Goal: Task Accomplishment & Management: Complete application form

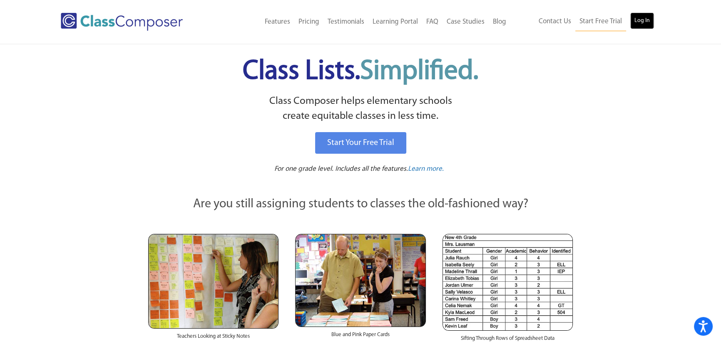
click at [641, 24] on link "Log In" at bounding box center [642, 20] width 24 height 17
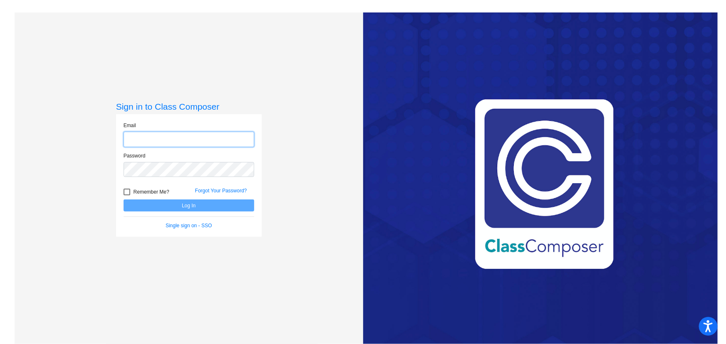
type input "[EMAIL_ADDRESS][DOMAIN_NAME]"
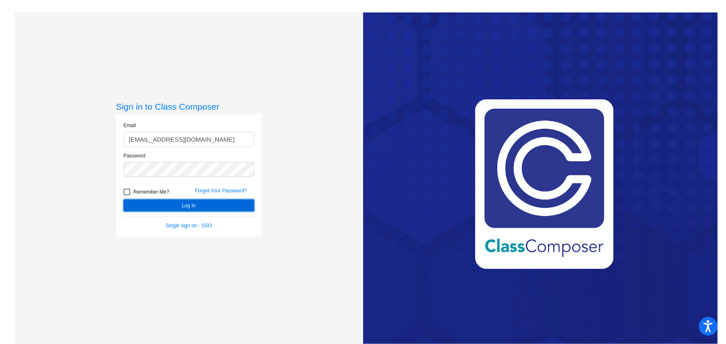
click at [183, 203] on button "Log In" at bounding box center [189, 206] width 131 height 12
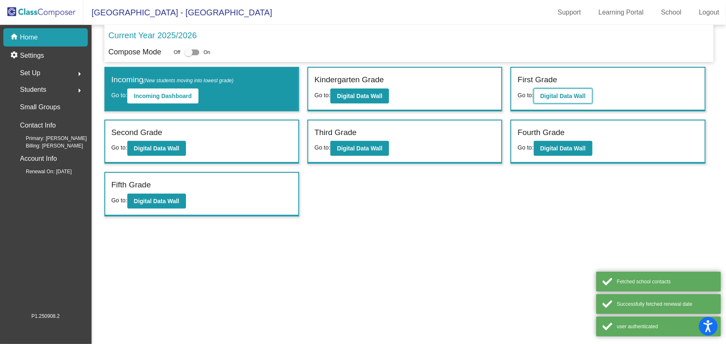
click at [579, 96] on b "Digital Data Wall" at bounding box center [562, 96] width 45 height 7
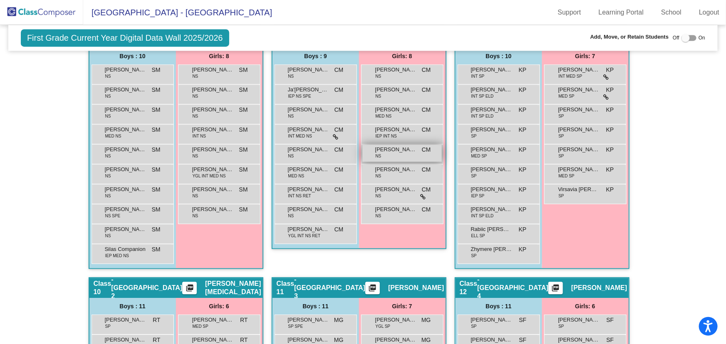
scroll to position [907, 0]
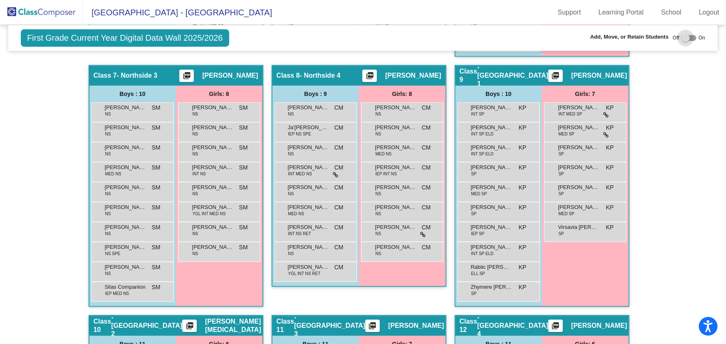
click at [681, 35] on div at bounding box center [685, 38] width 8 height 8
checkbox input "true"
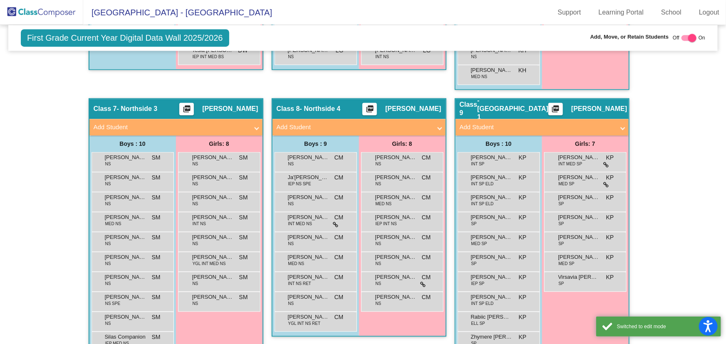
scroll to position [941, 0]
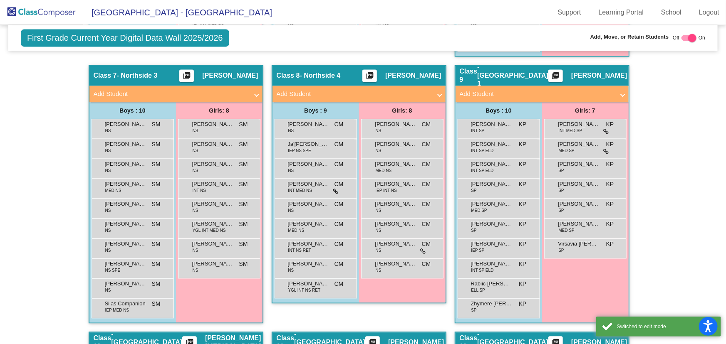
click at [433, 89] on span "Add Student" at bounding box center [357, 94] width 161 height 10
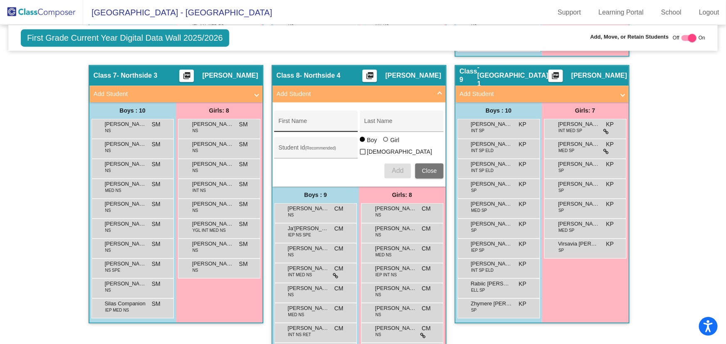
click at [306, 121] on input "First Name" at bounding box center [316, 124] width 75 height 7
type input "Kinsley"
click at [367, 121] on input "Last Name" at bounding box center [401, 124] width 75 height 7
type input "Parson"
click at [296, 148] on input "Student Id (Recommended)" at bounding box center [316, 151] width 75 height 7
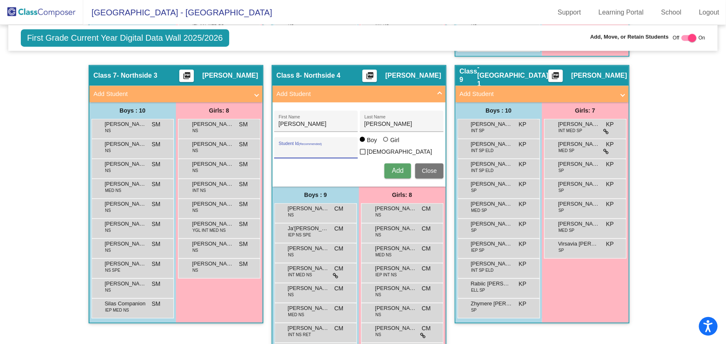
paste input "509569"
type input "509569"
click at [383, 141] on div at bounding box center [385, 139] width 5 height 5
click at [386, 144] on input "Girl" at bounding box center [386, 144] width 0 height 0
radio input "true"
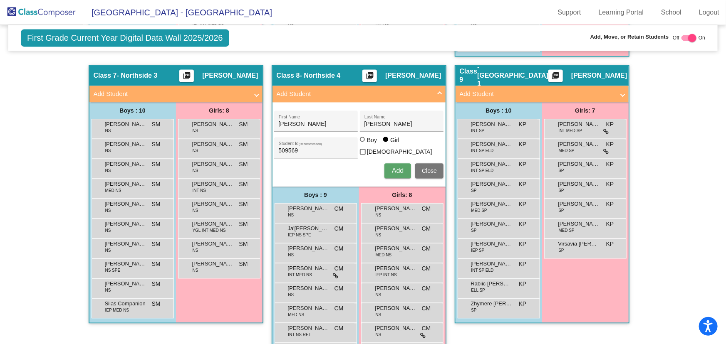
click at [394, 167] on span "Add" at bounding box center [398, 170] width 12 height 7
click at [429, 168] on span "Close" at bounding box center [429, 171] width 15 height 7
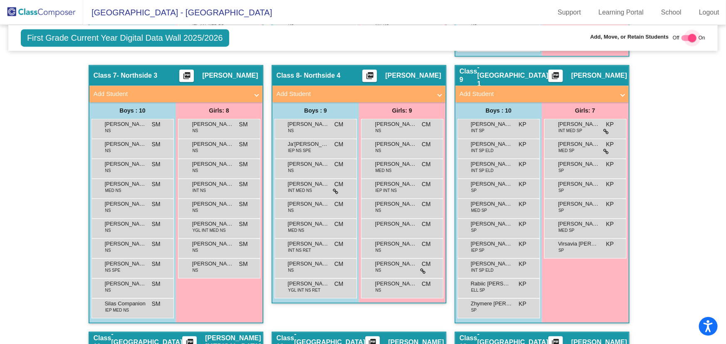
click at [690, 39] on div at bounding box center [692, 38] width 8 height 8
checkbox input "false"
